Goal: Task Accomplishment & Management: Complete application form

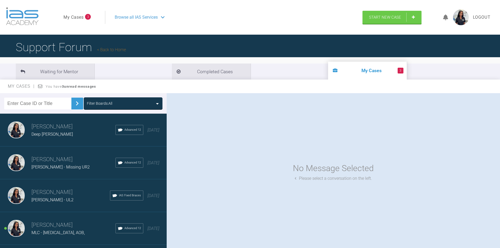
click at [146, 19] on span "Browse all IAS Services" at bounding box center [136, 17] width 43 height 7
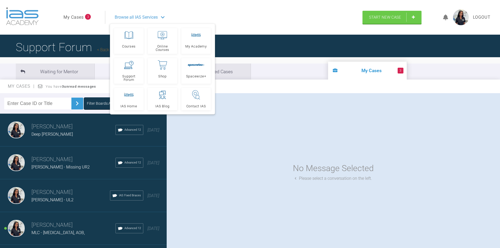
click at [361, 47] on div "Support Forum Back to Home" at bounding box center [250, 47] width 500 height 25
click at [381, 18] on span "Start New Case" at bounding box center [385, 17] width 32 height 5
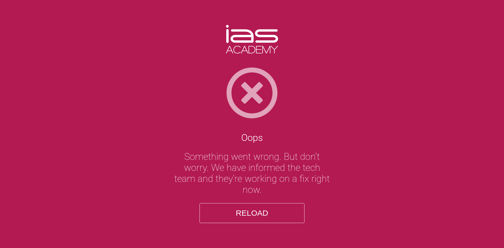
click at [224, 209] on button "Reload" at bounding box center [252, 213] width 105 height 20
click at [278, 212] on button "Reload" at bounding box center [252, 213] width 105 height 20
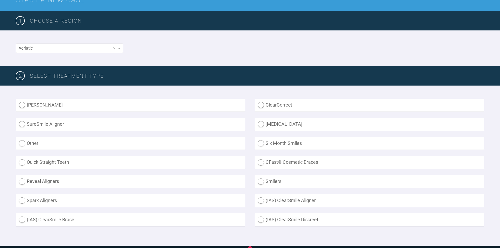
scroll to position [105, 0]
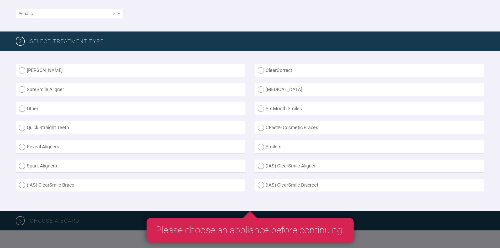
click at [33, 109] on label "Other" at bounding box center [131, 108] width 230 height 13
radio input "true"
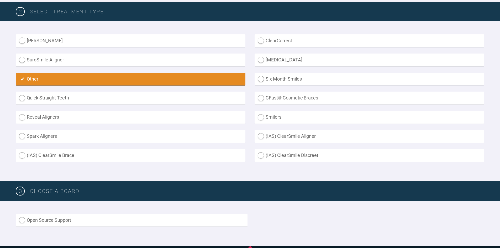
scroll to position [158, 0]
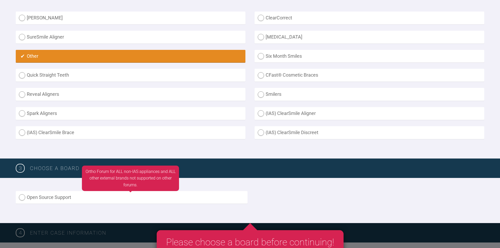
click at [91, 192] on label "Open Source Support" at bounding box center [132, 197] width 232 height 13
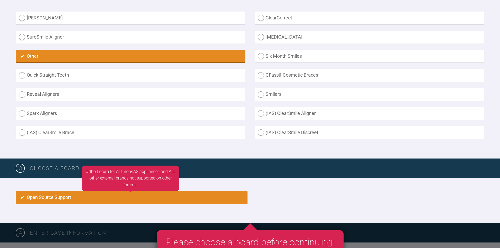
radio input "true"
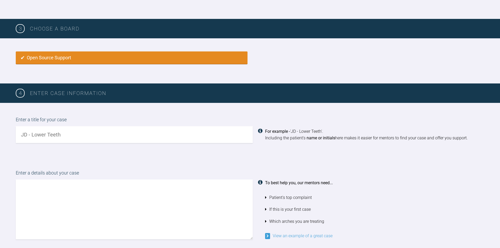
scroll to position [297, 0]
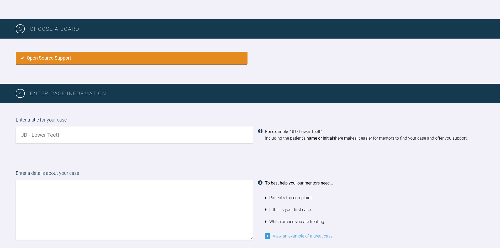
click at [86, 133] on input "text" at bounding box center [134, 135] width 237 height 17
type input "RN - Crowding, Reduced OJ, missing upper premolars"
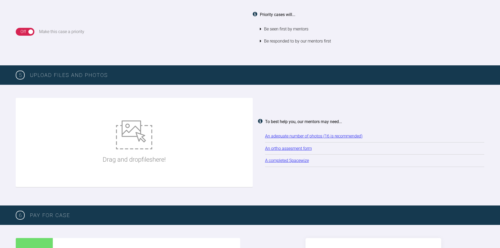
scroll to position [639, 0]
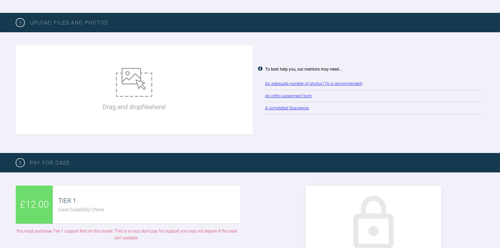
type textarea "Patient Complaint: Doesnt like teeth positioning, started ortho tx when younger…"
